Goal: Task Accomplishment & Management: Manage account settings

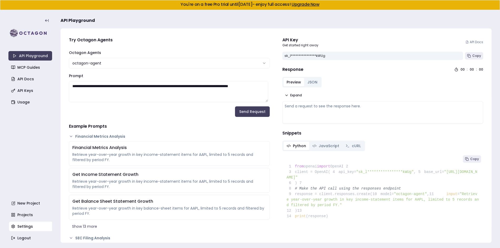
click at [24, 225] on link "Settings" at bounding box center [31, 226] width 44 height 9
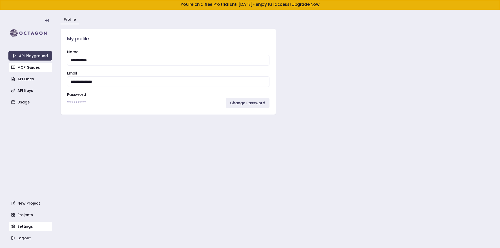
click at [36, 67] on link "MCP Guides" at bounding box center [31, 67] width 44 height 9
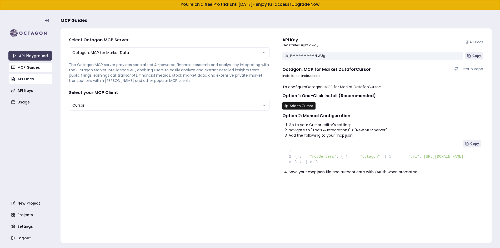
click at [31, 81] on link "API Docs" at bounding box center [31, 78] width 44 height 9
click at [13, 105] on link "Usage" at bounding box center [31, 101] width 44 height 9
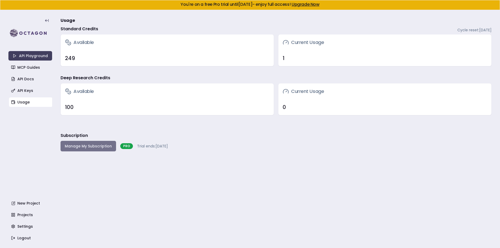
click at [89, 148] on button "Manage My Subscription" at bounding box center [89, 146] width 56 height 11
